Goal: Entertainment & Leisure: Browse casually

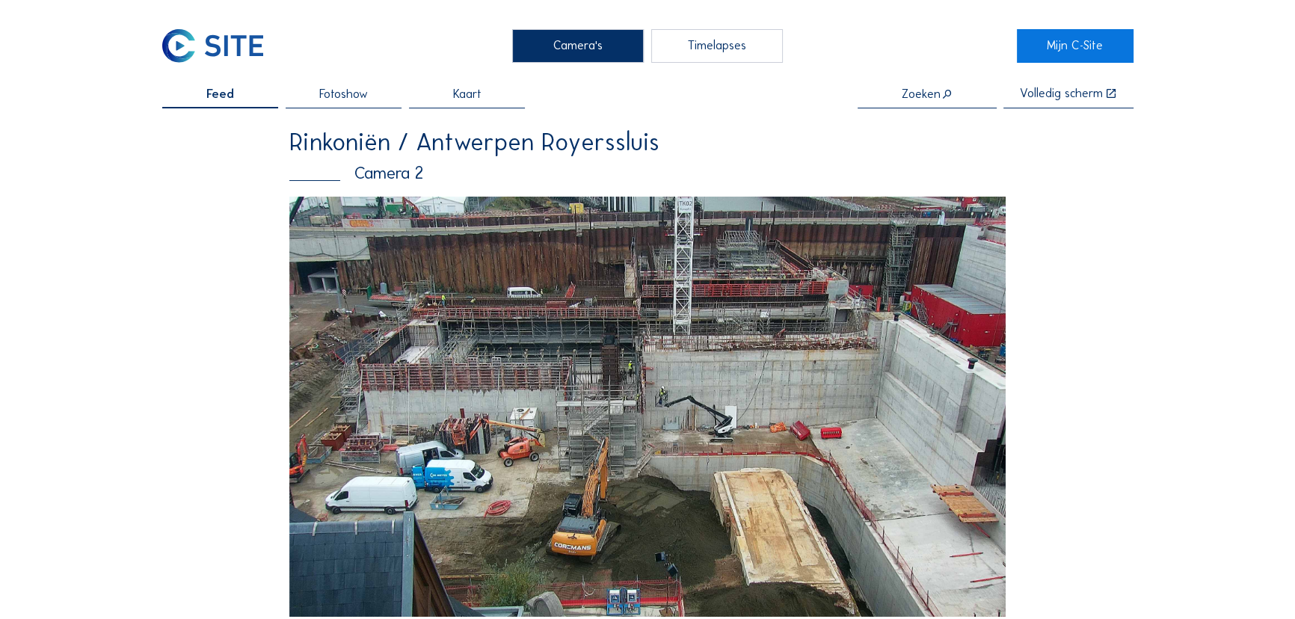
drag, startPoint x: 1108, startPoint y: 423, endPoint x: 1066, endPoint y: 424, distance: 41.9
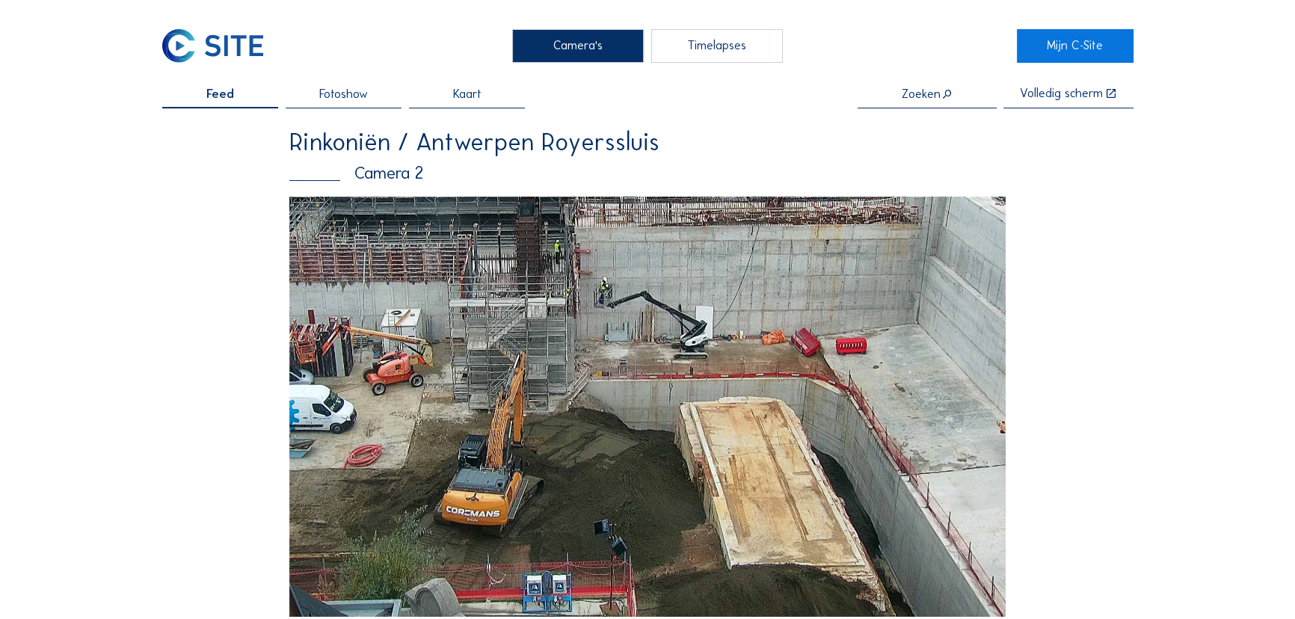
drag, startPoint x: 705, startPoint y: 542, endPoint x: 703, endPoint y: 334, distance: 207.8
click at [703, 334] on img at bounding box center [647, 407] width 716 height 420
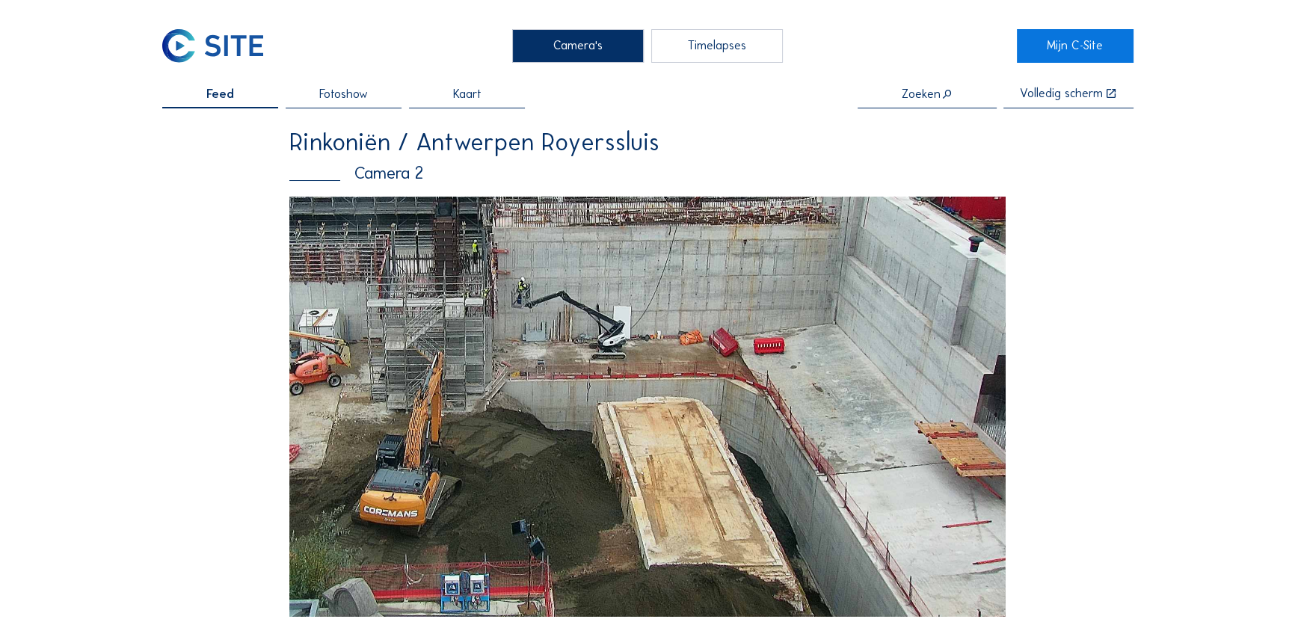
drag, startPoint x: 880, startPoint y: 505, endPoint x: 797, endPoint y: 413, distance: 123.3
click at [787, 424] on img at bounding box center [647, 407] width 716 height 420
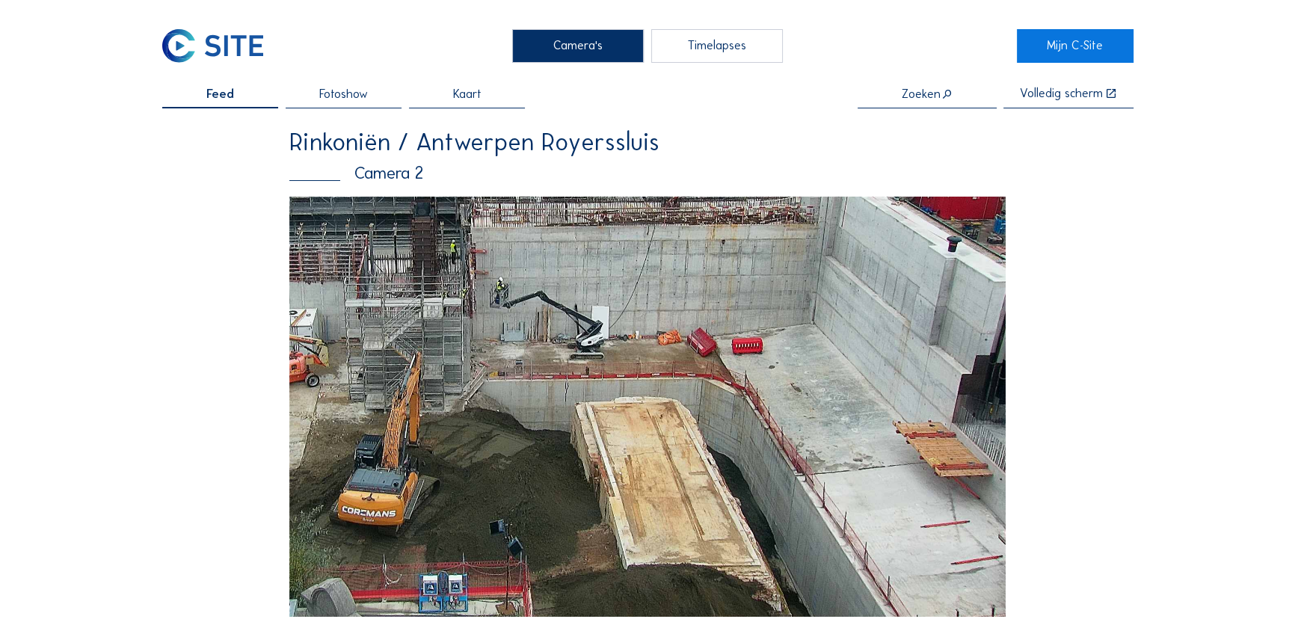
drag, startPoint x: 798, startPoint y: 524, endPoint x: 736, endPoint y: 386, distance: 151.9
click at [736, 386] on img at bounding box center [647, 407] width 716 height 420
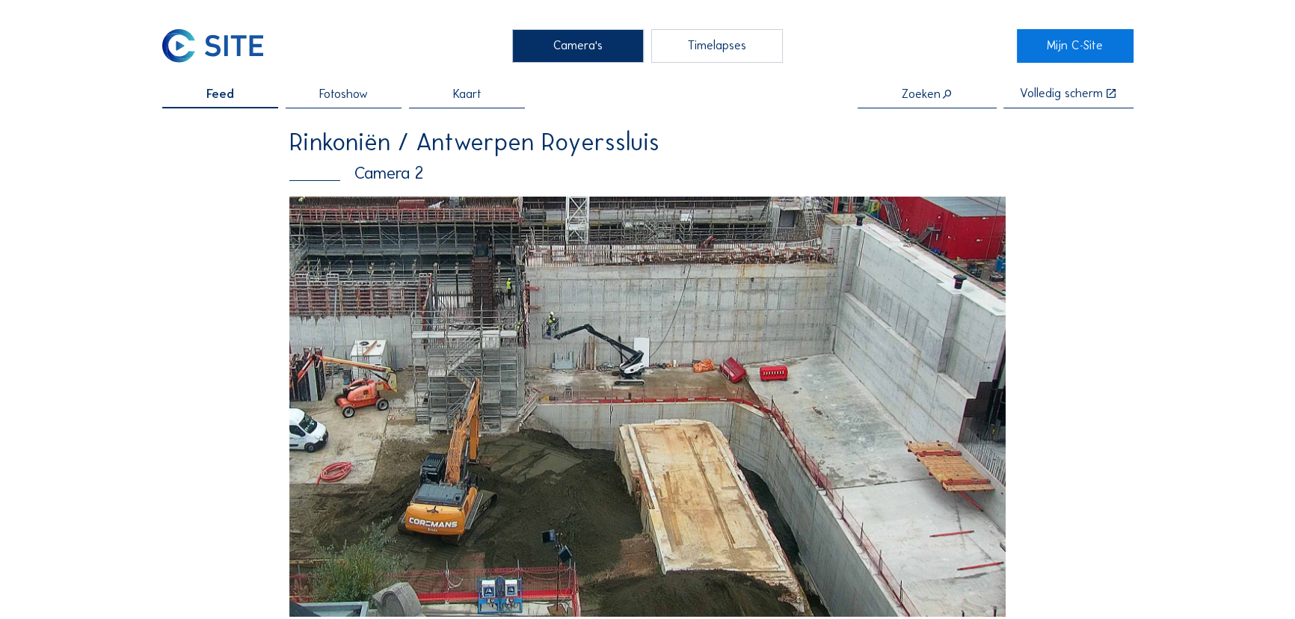
drag, startPoint x: 829, startPoint y: 526, endPoint x: 777, endPoint y: 508, distance: 55.3
click at [777, 508] on img at bounding box center [647, 407] width 716 height 420
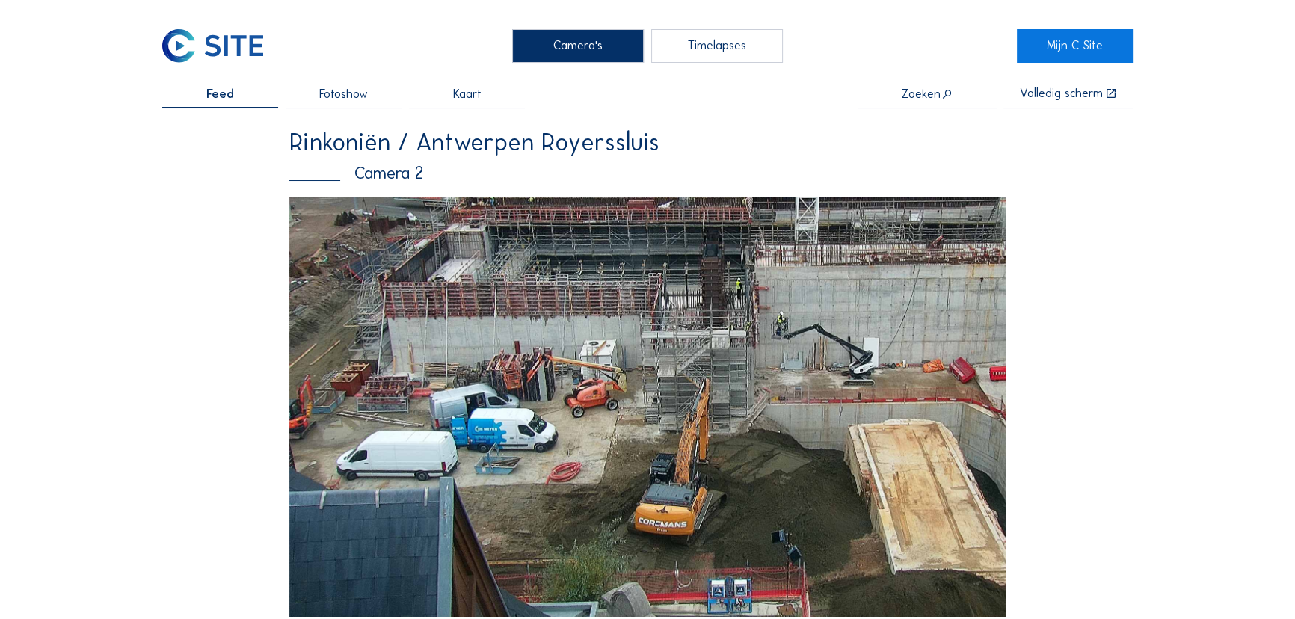
drag, startPoint x: 598, startPoint y: 524, endPoint x: 831, endPoint y: 510, distance: 232.9
click at [831, 510] on img at bounding box center [647, 407] width 716 height 420
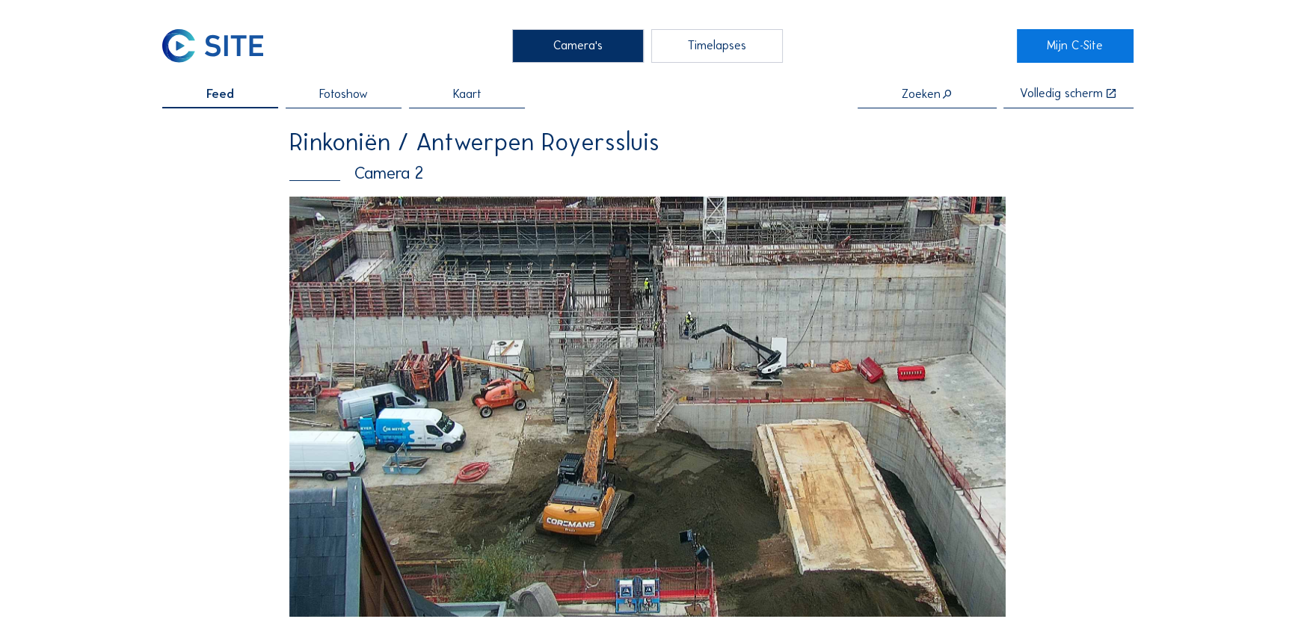
drag, startPoint x: 831, startPoint y: 510, endPoint x: 739, endPoint y: 475, distance: 98.4
click at [739, 475] on img at bounding box center [647, 407] width 716 height 420
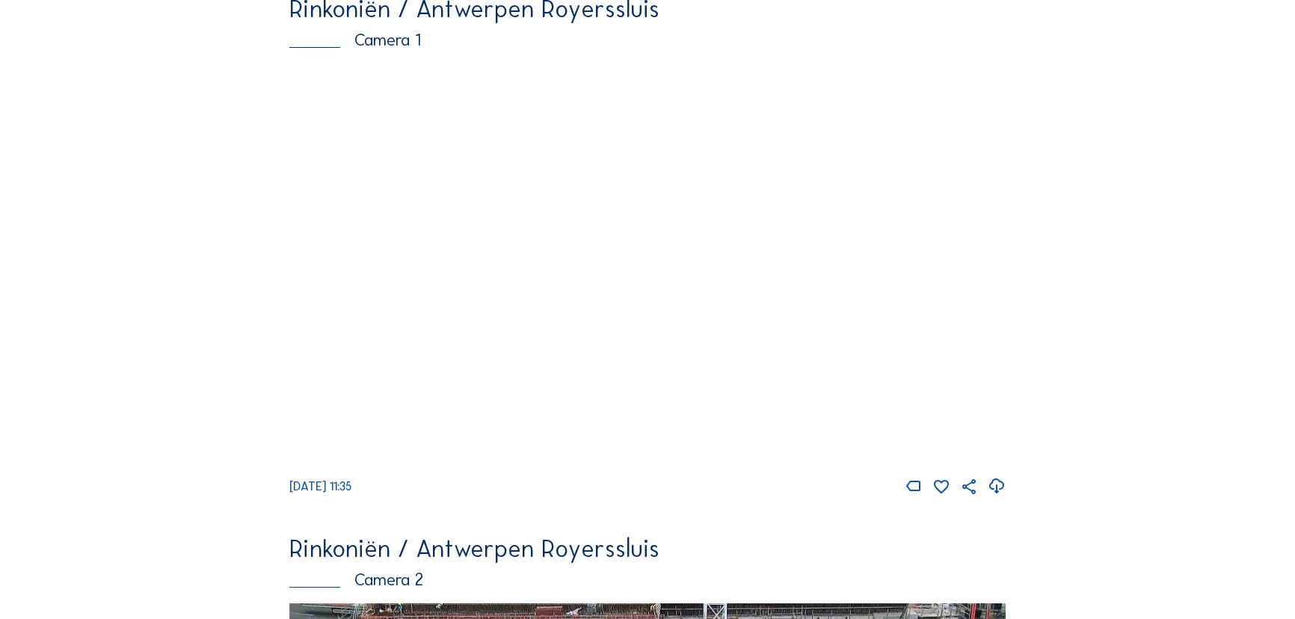
scroll to position [135, 0]
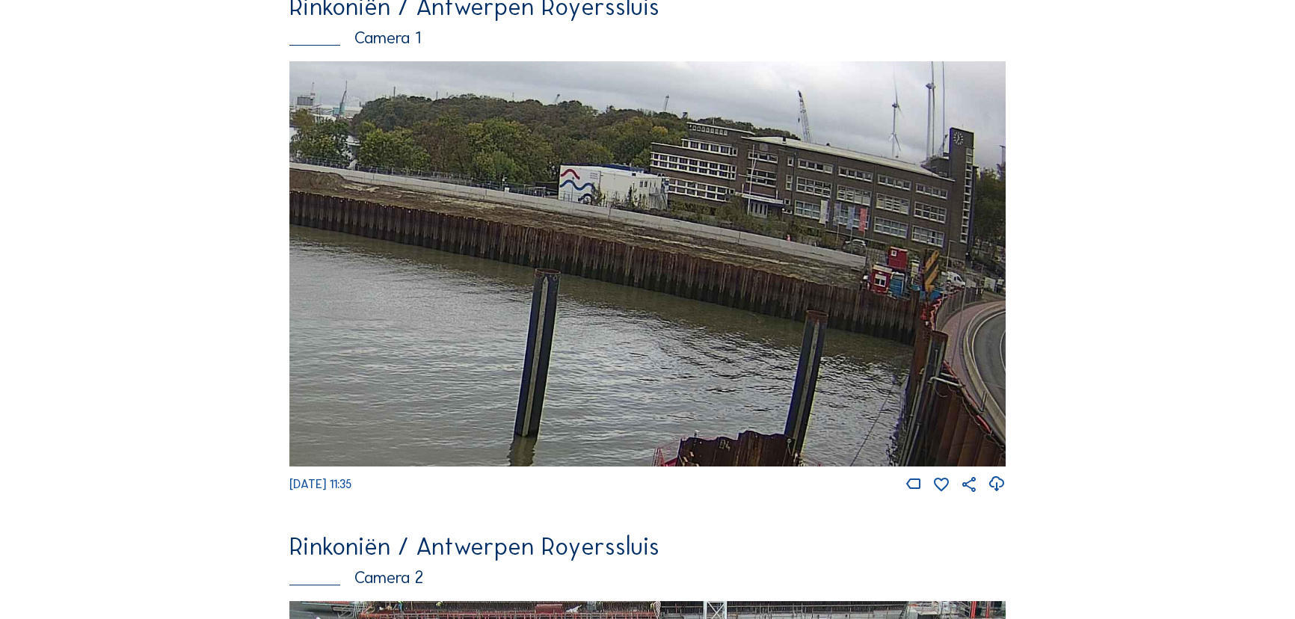
drag, startPoint x: 768, startPoint y: 319, endPoint x: 135, endPoint y: 235, distance: 638.7
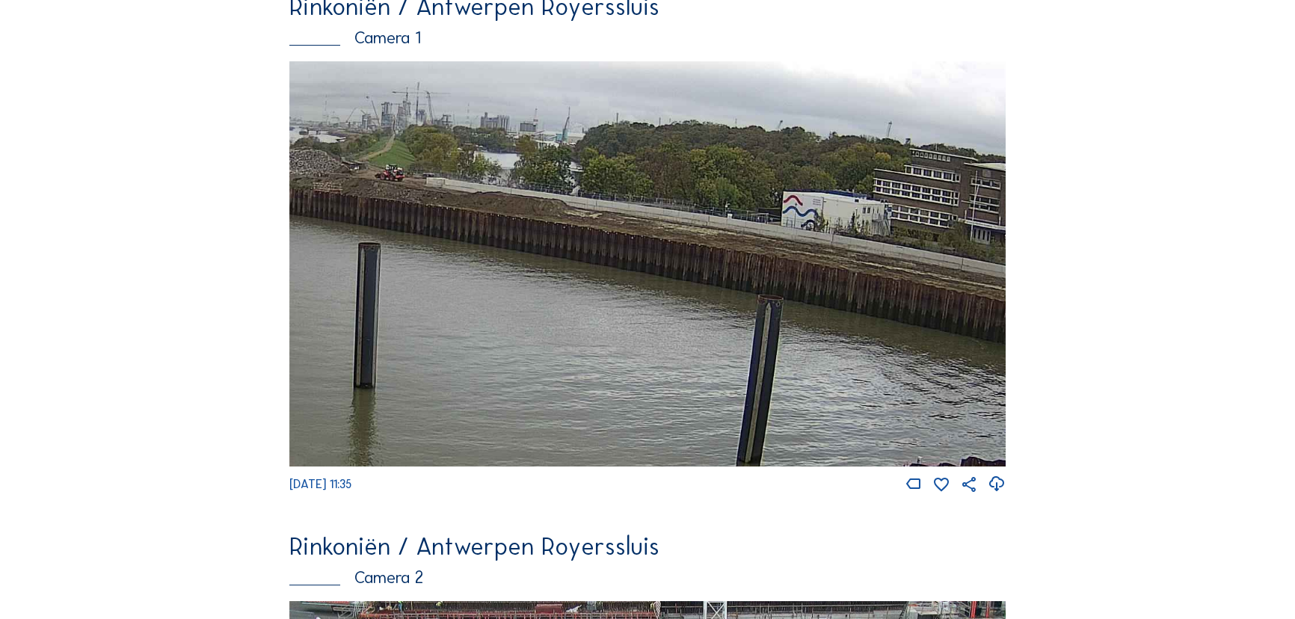
drag, startPoint x: 508, startPoint y: 281, endPoint x: 621, endPoint y: 306, distance: 115.7
click at [621, 306] on img at bounding box center [647, 263] width 716 height 405
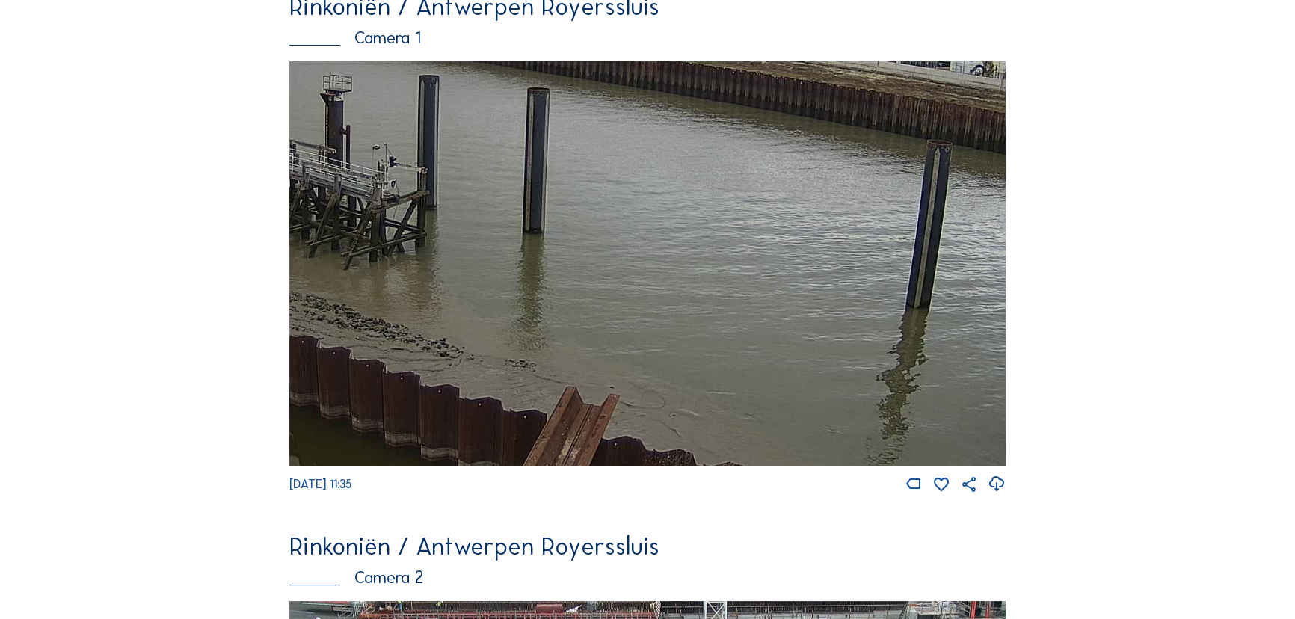
drag, startPoint x: 516, startPoint y: 312, endPoint x: 680, endPoint y: 132, distance: 243.4
click at [682, 136] on img at bounding box center [647, 263] width 716 height 405
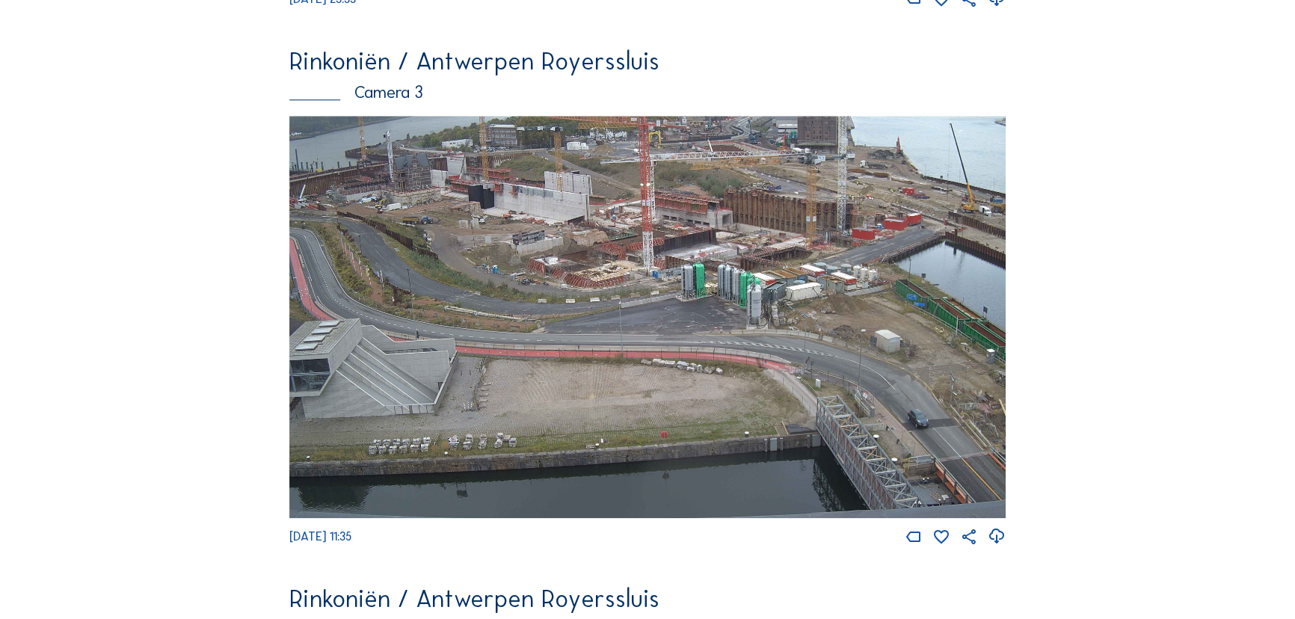
scroll to position [1766, 0]
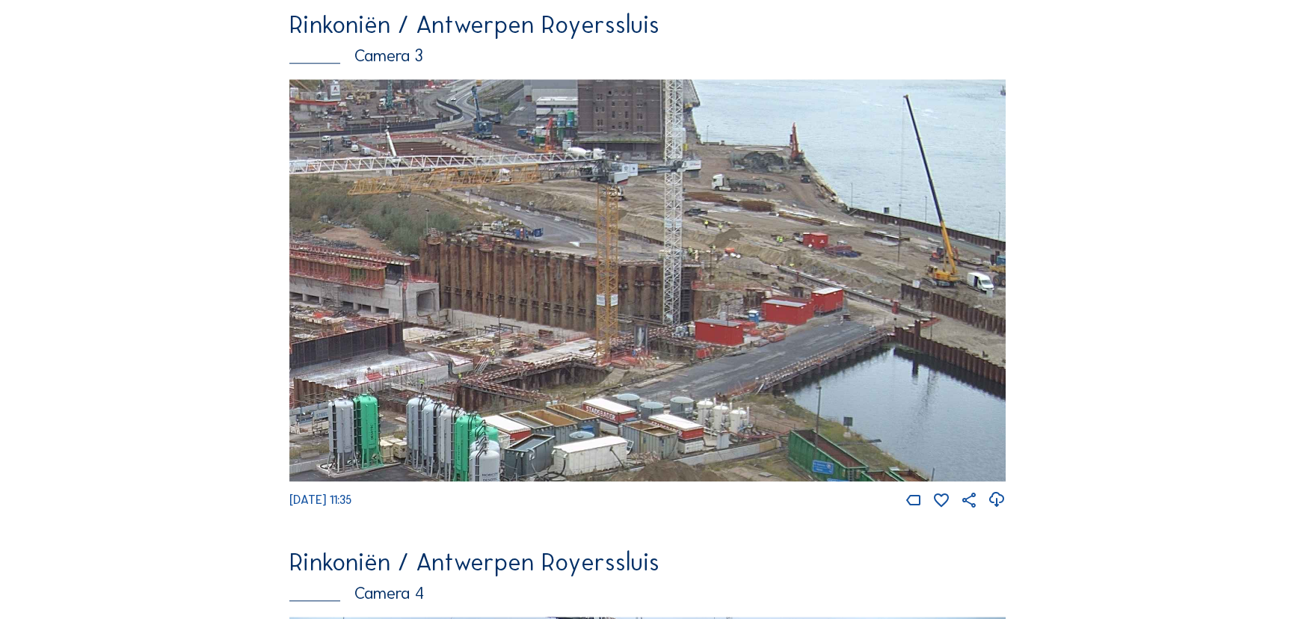
drag, startPoint x: 913, startPoint y: 247, endPoint x: 828, endPoint y: 333, distance: 121.0
click at [828, 333] on img at bounding box center [647, 280] width 716 height 403
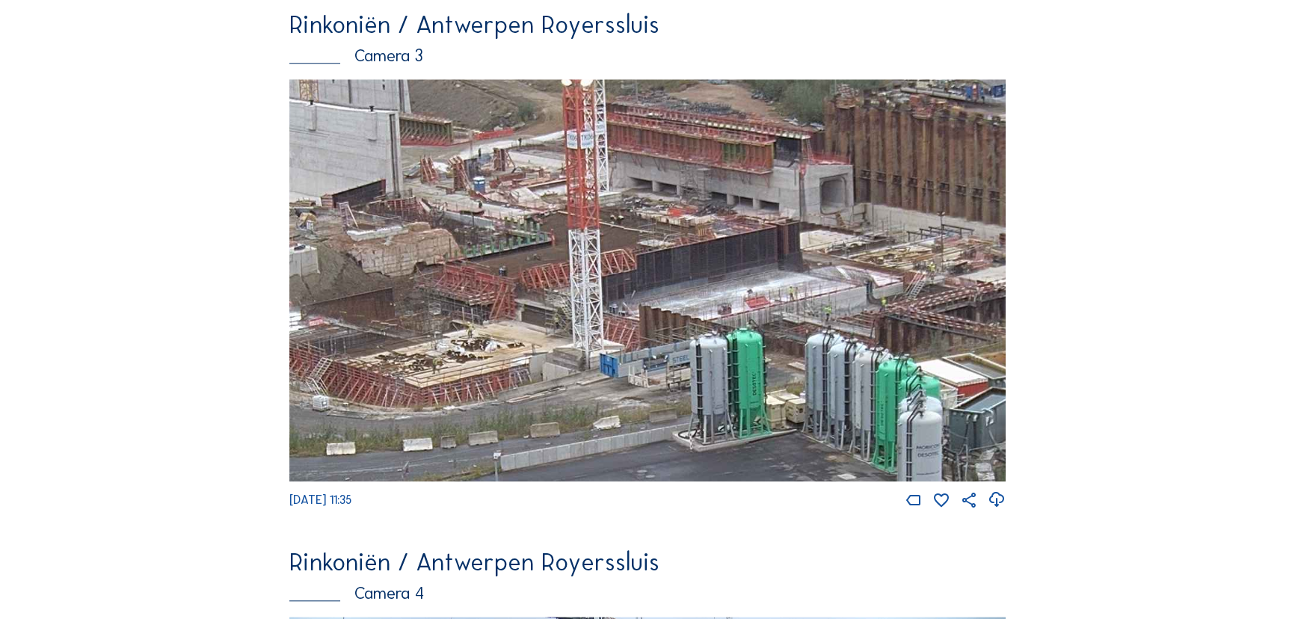
drag, startPoint x: 439, startPoint y: 298, endPoint x: 785, endPoint y: 209, distance: 357.4
click at [785, 209] on img at bounding box center [647, 280] width 716 height 403
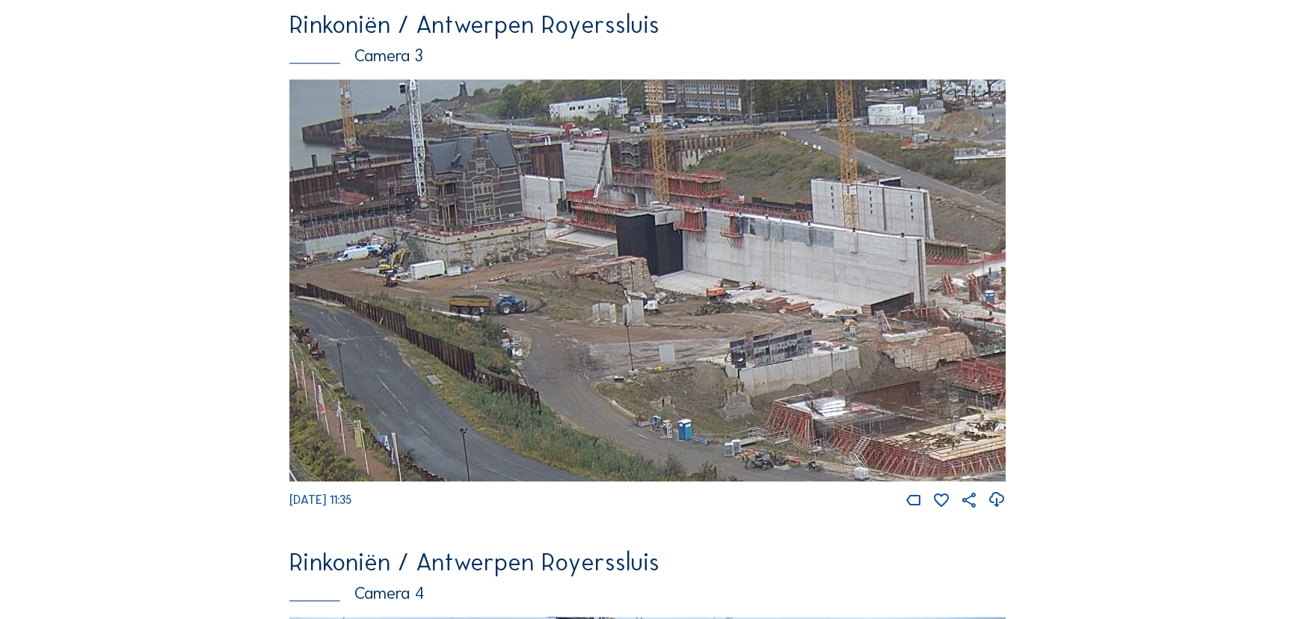
drag, startPoint x: 425, startPoint y: 250, endPoint x: 875, endPoint y: 357, distance: 461.8
click at [875, 357] on img at bounding box center [647, 280] width 716 height 403
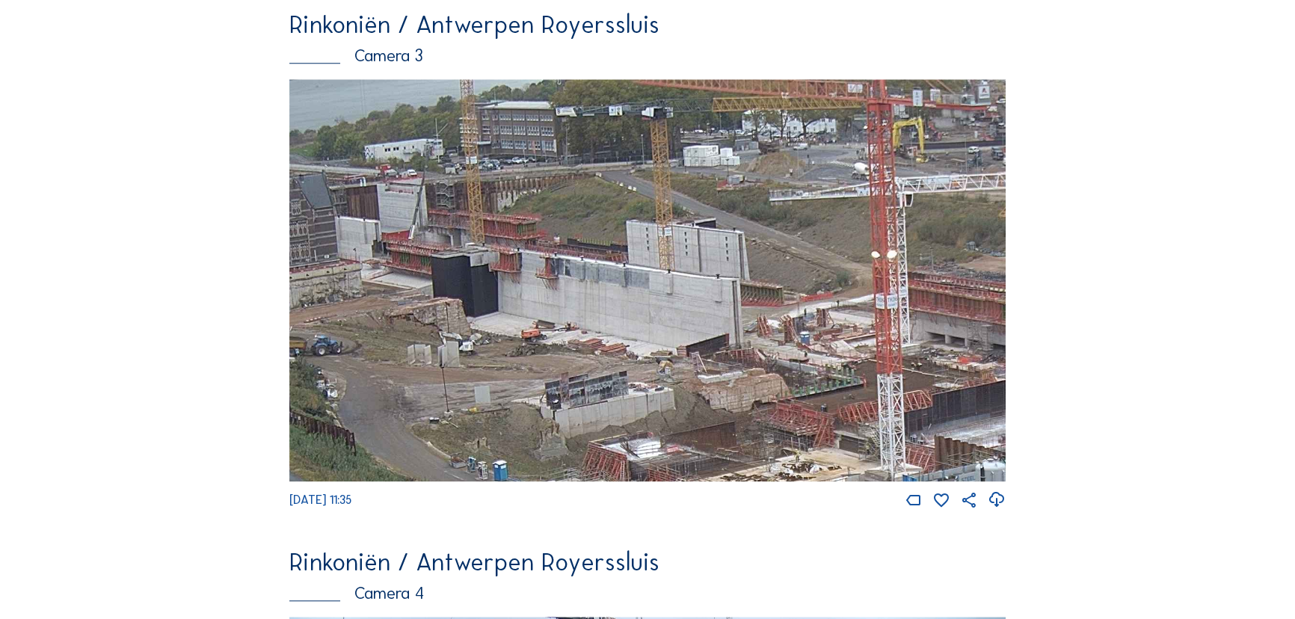
drag, startPoint x: 896, startPoint y: 305, endPoint x: 696, endPoint y: 398, distance: 220.1
click at [700, 399] on img at bounding box center [647, 280] width 716 height 403
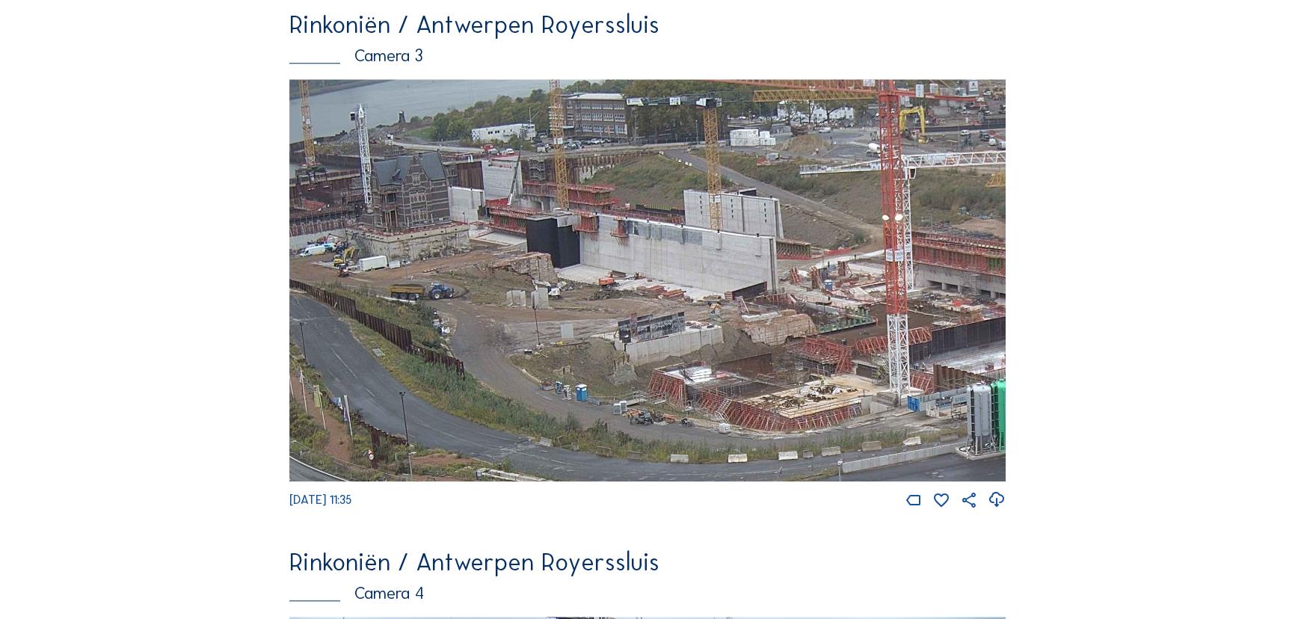
drag, startPoint x: 555, startPoint y: 292, endPoint x: 606, endPoint y: 288, distance: 51.0
click at [606, 288] on img at bounding box center [647, 280] width 716 height 403
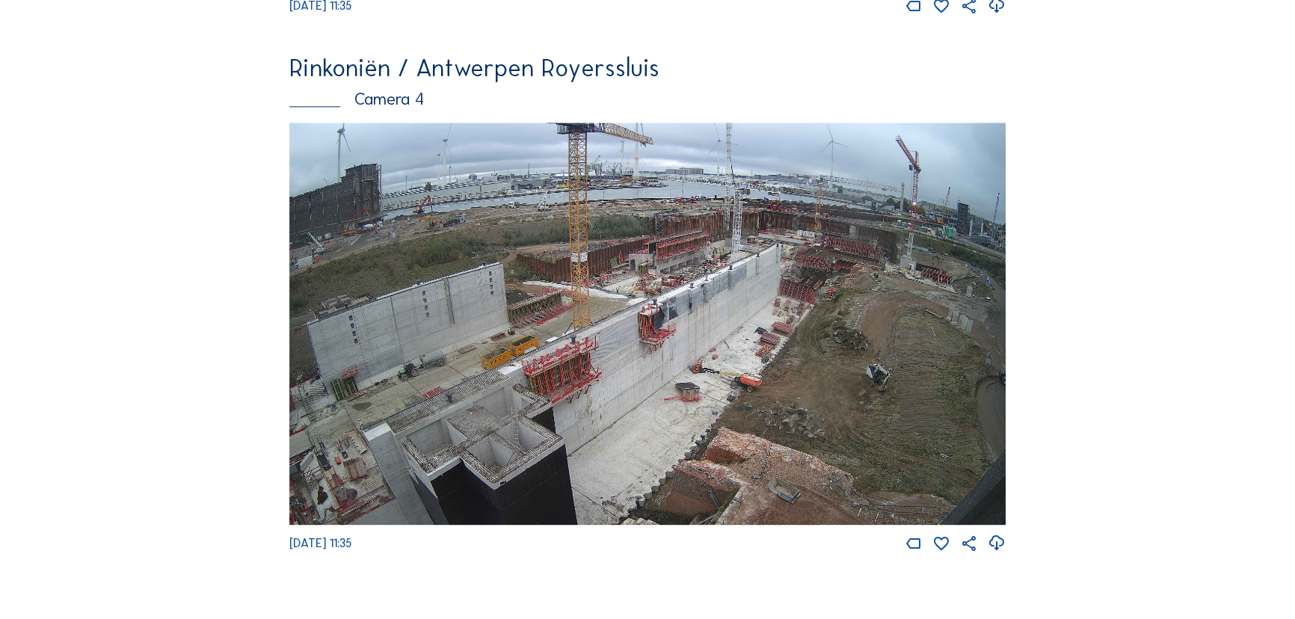
scroll to position [2175, 0]
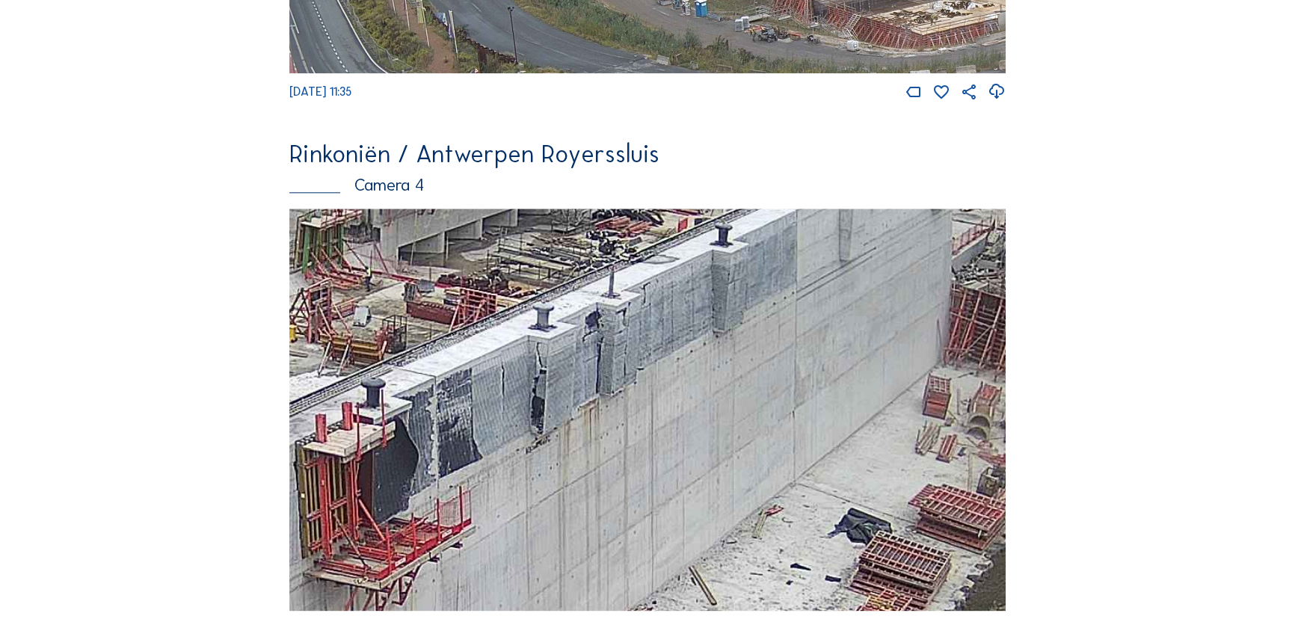
drag, startPoint x: 733, startPoint y: 395, endPoint x: 454, endPoint y: 512, distance: 302.5
click at [454, 512] on img at bounding box center [647, 410] width 716 height 403
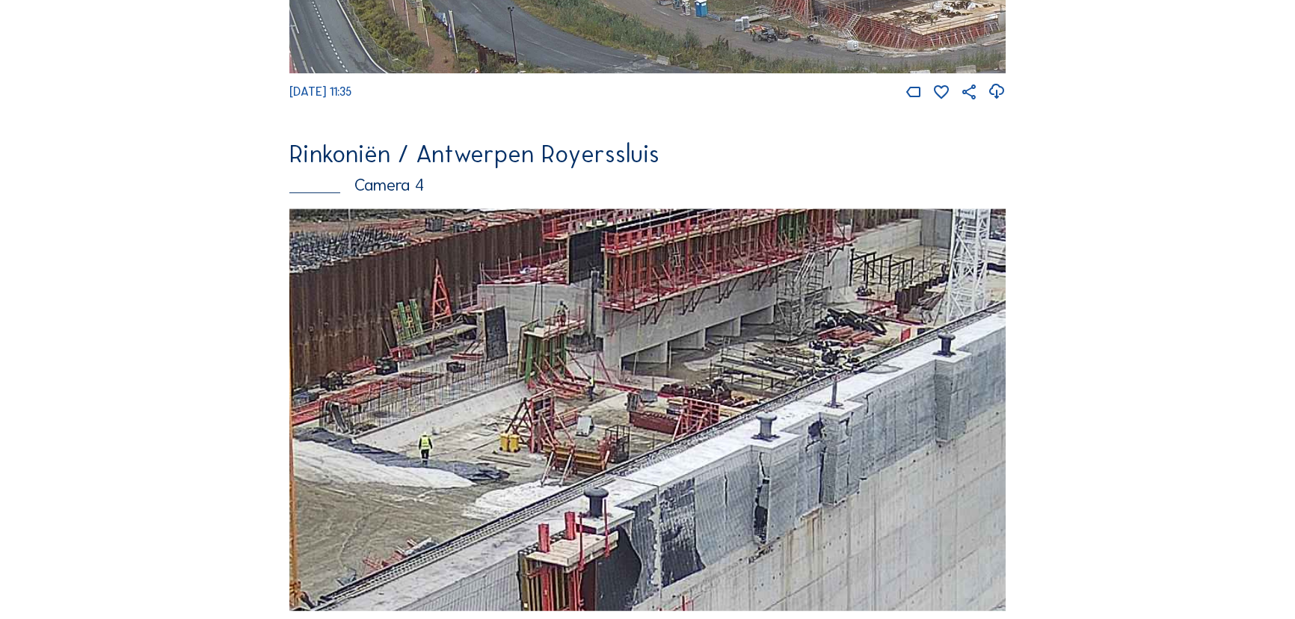
drag, startPoint x: 854, startPoint y: 375, endPoint x: 1091, endPoint y: 484, distance: 260.2
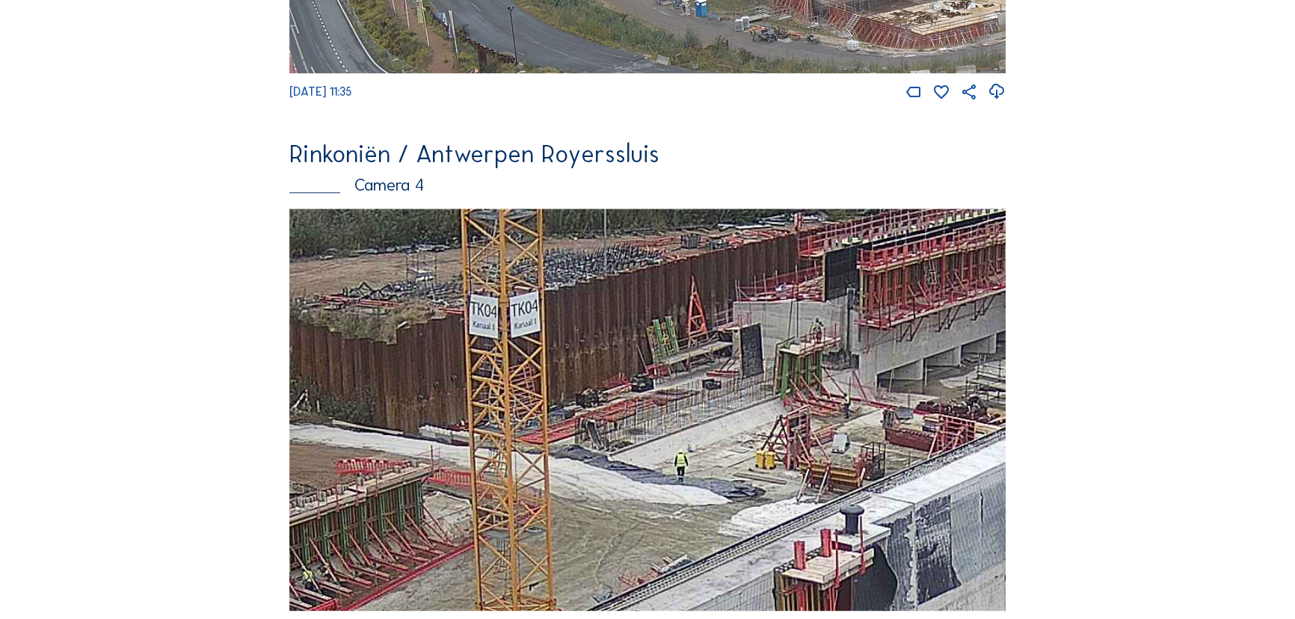
drag, startPoint x: 696, startPoint y: 454, endPoint x: 955, endPoint y: 438, distance: 259.9
click at [955, 438] on img at bounding box center [647, 410] width 716 height 403
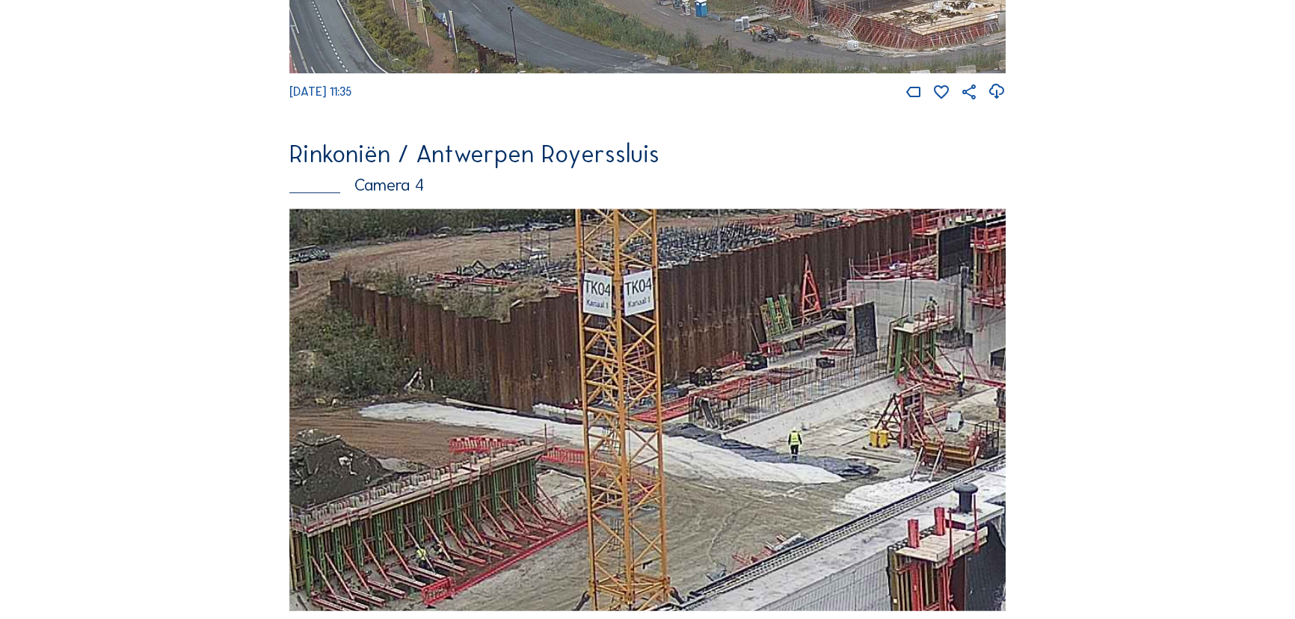
drag, startPoint x: 568, startPoint y: 398, endPoint x: 997, endPoint y: 255, distance: 452.2
click at [997, 255] on img at bounding box center [647, 410] width 716 height 403
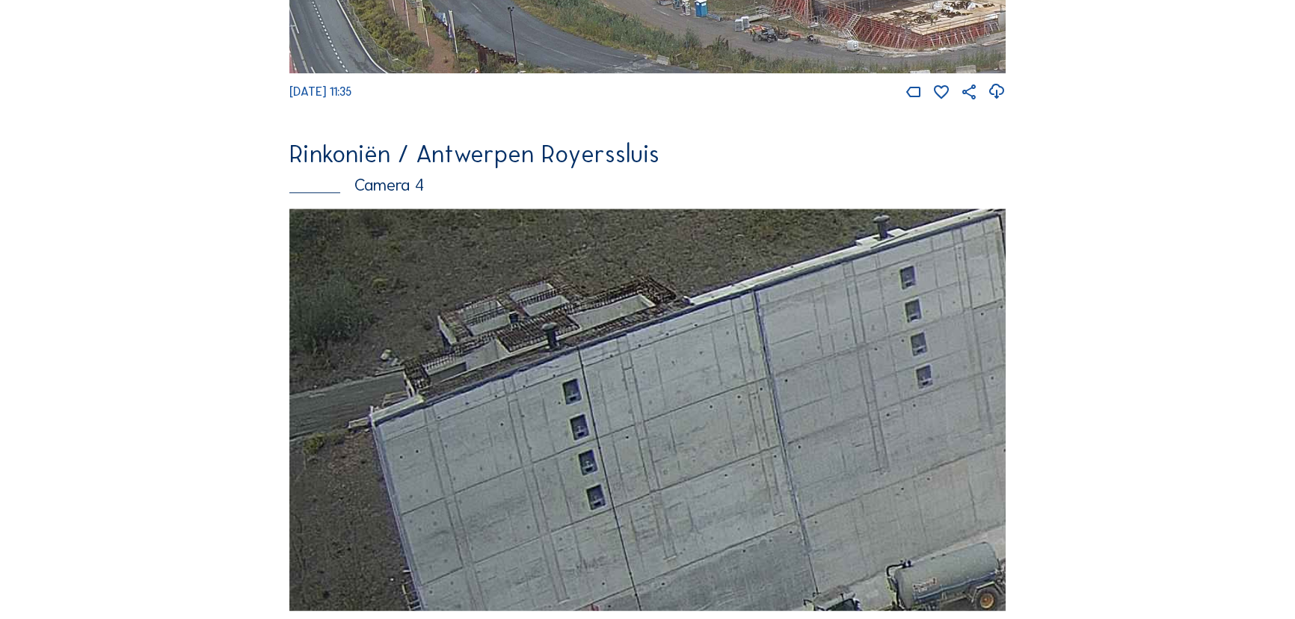
drag, startPoint x: 507, startPoint y: 553, endPoint x: 1220, endPoint y: 505, distance: 714.8
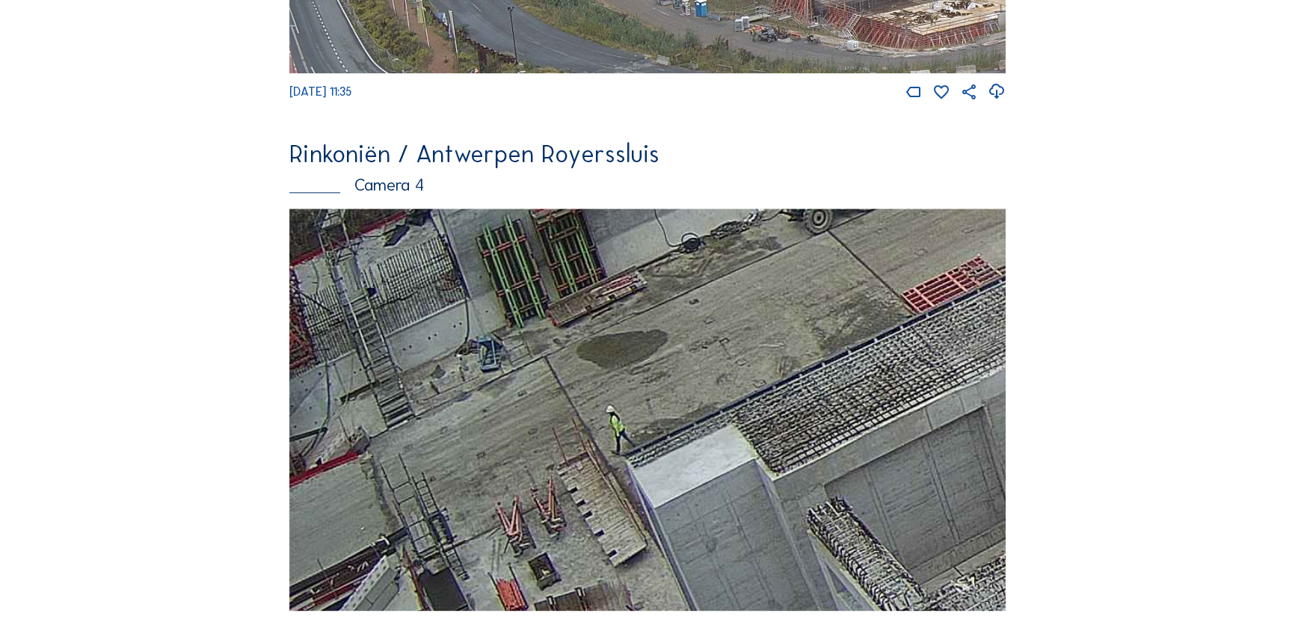
drag, startPoint x: 739, startPoint y: 531, endPoint x: 964, endPoint y: 77, distance: 506.8
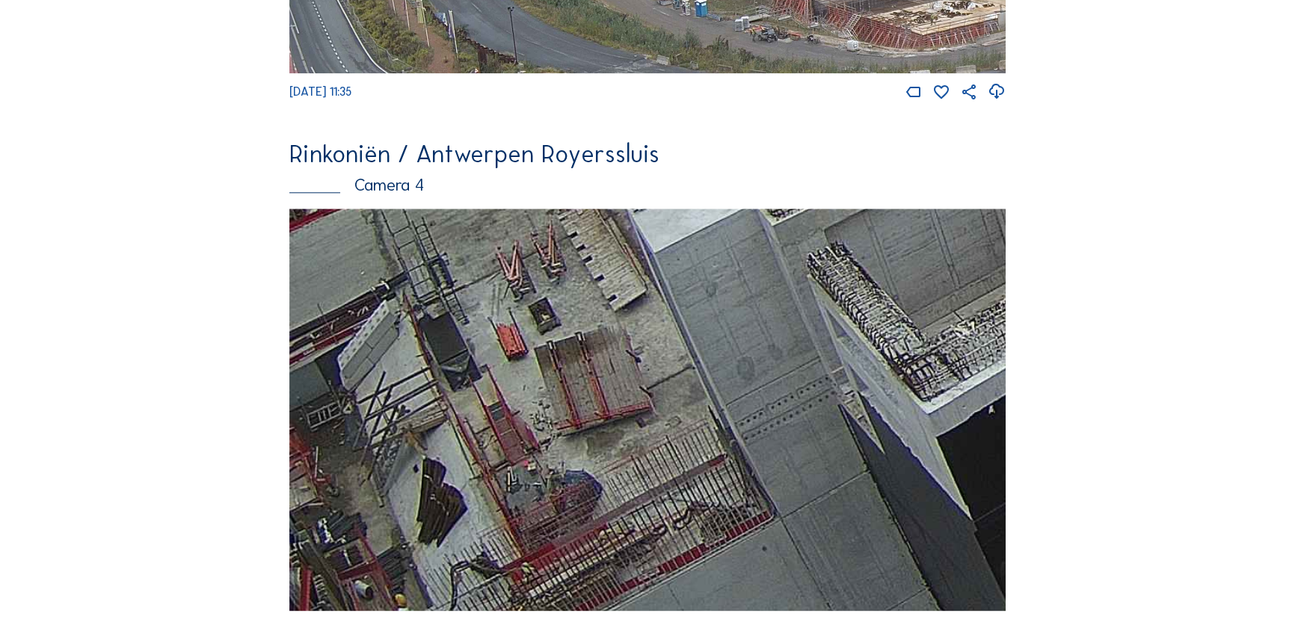
drag, startPoint x: 645, startPoint y: 419, endPoint x: 946, endPoint y: 70, distance: 460.6
